Goal: Navigation & Orientation: Go to known website

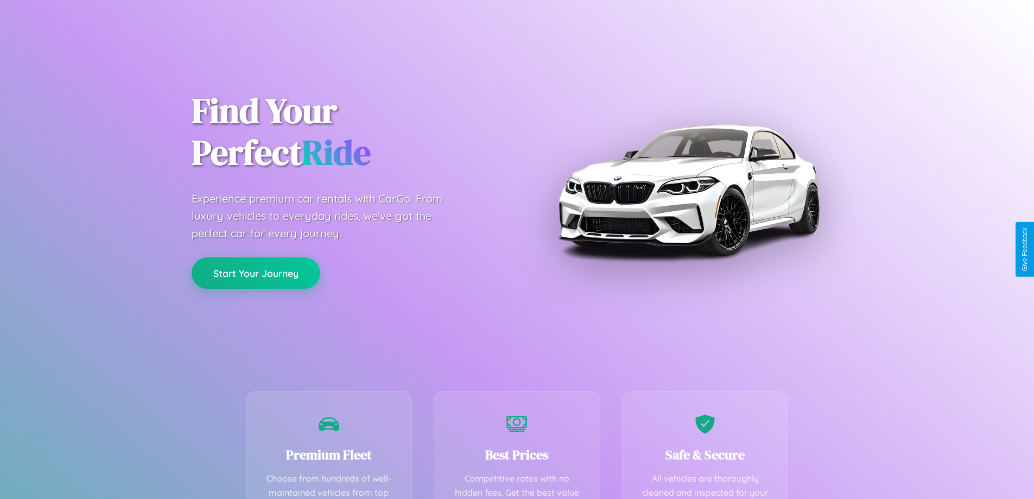
click at [256, 273] on button "Start Your Journey" at bounding box center [256, 272] width 129 height 31
click at [256, 272] on button "Start Your Journey" at bounding box center [256, 272] width 129 height 31
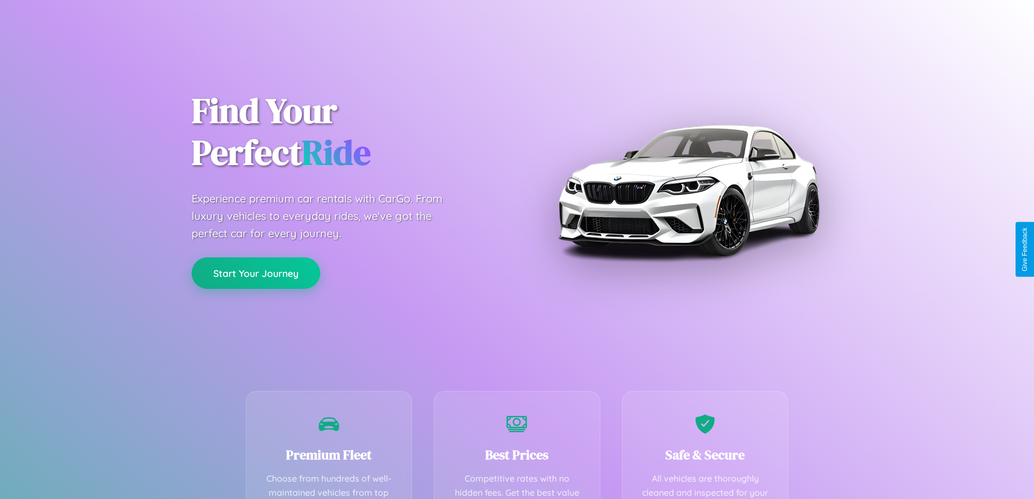
click at [256, 272] on button "Start Your Journey" at bounding box center [256, 272] width 129 height 31
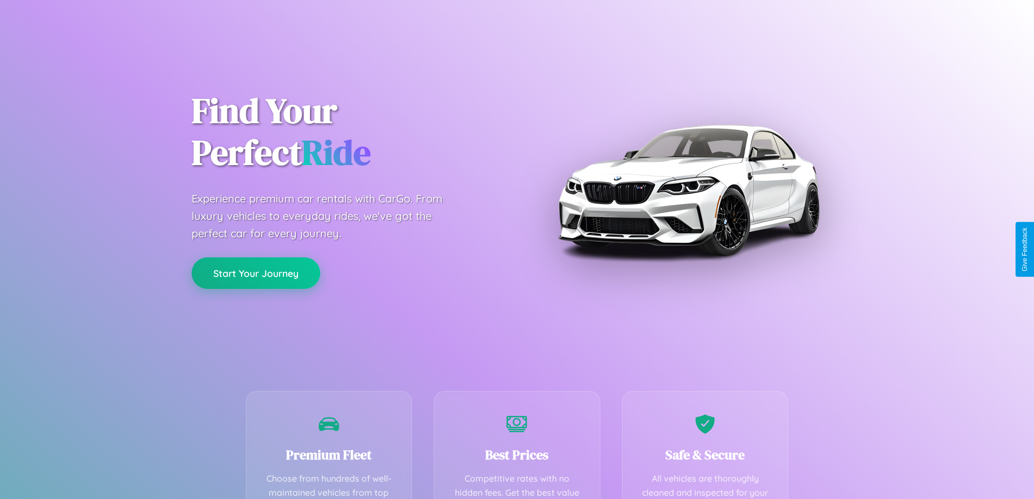
click at [256, 272] on button "Start Your Journey" at bounding box center [256, 272] width 129 height 31
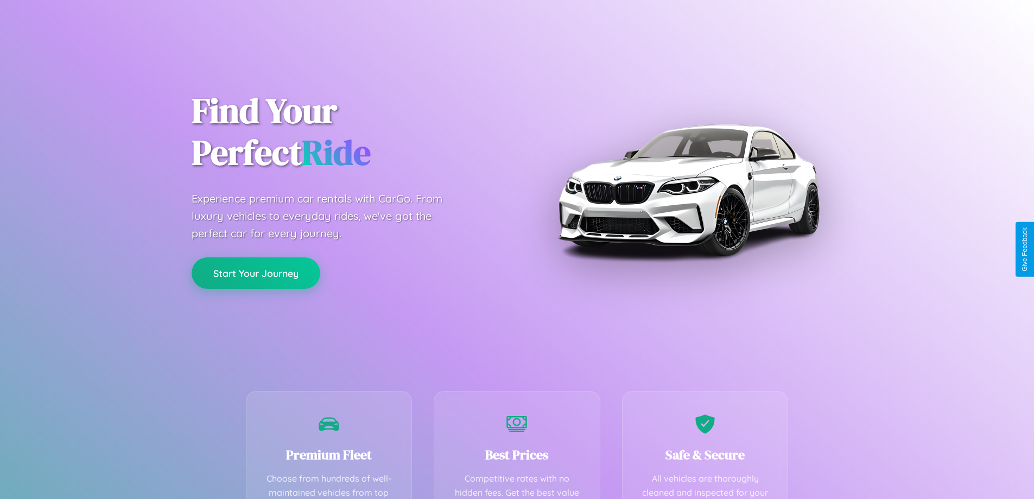
click at [256, 272] on button "Start Your Journey" at bounding box center [256, 272] width 129 height 31
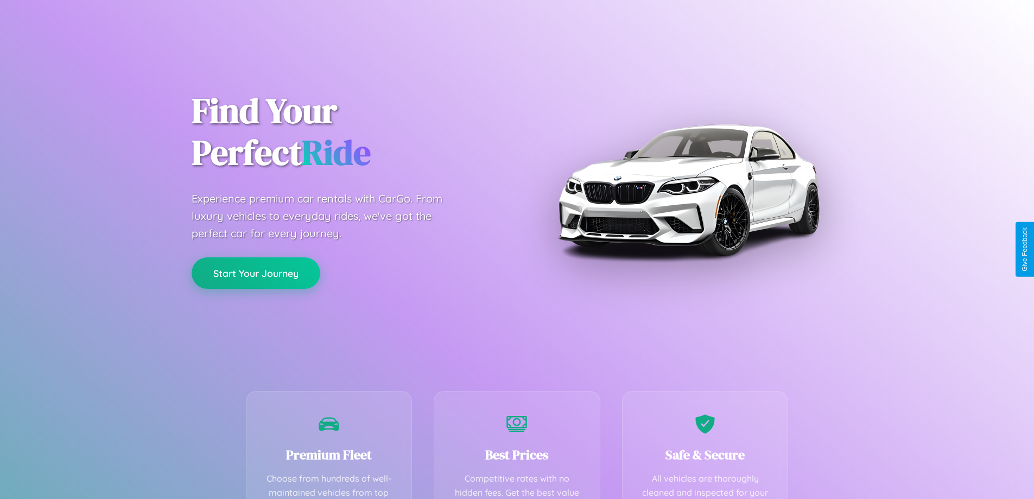
click at [256, 272] on button "Start Your Journey" at bounding box center [256, 272] width 129 height 31
